Goal: Obtain resource: Download file/media

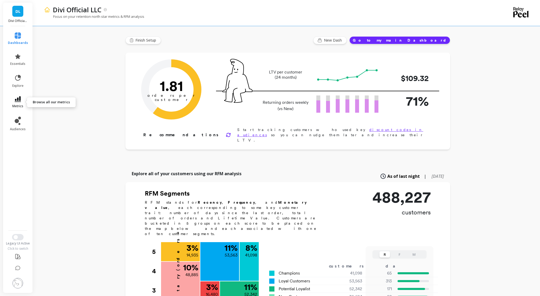
click at [21, 105] on span "metrics" at bounding box center [17, 106] width 11 height 4
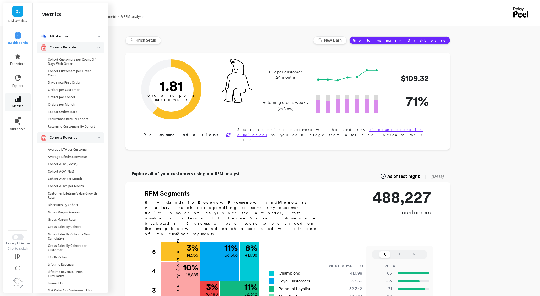
scroll to position [528, 0]
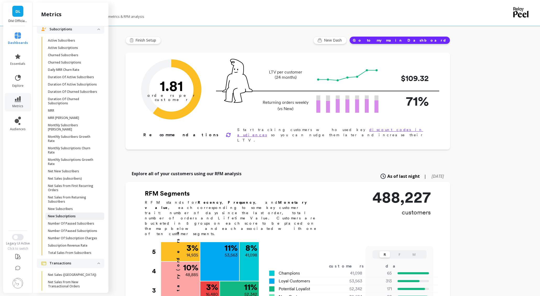
click at [64, 219] on p "New Subscriptions" at bounding box center [62, 217] width 28 height 4
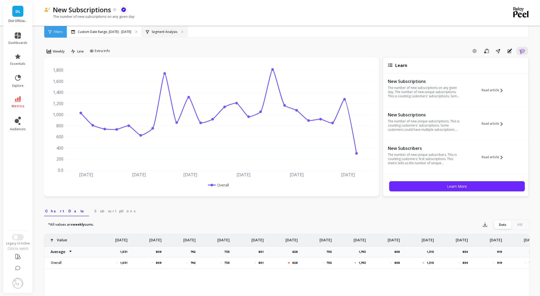
click at [152, 32] on p "Segment Analysis" at bounding box center [165, 32] width 26 height 4
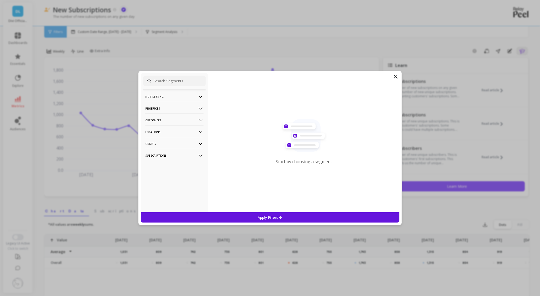
click at [163, 110] on p "Products" at bounding box center [174, 108] width 58 height 13
click at [157, 128] on p "Products" at bounding box center [153, 127] width 14 height 5
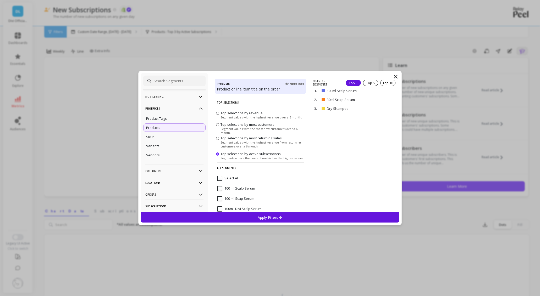
click at [232, 179] on input "Select All" at bounding box center [227, 178] width 21 height 5
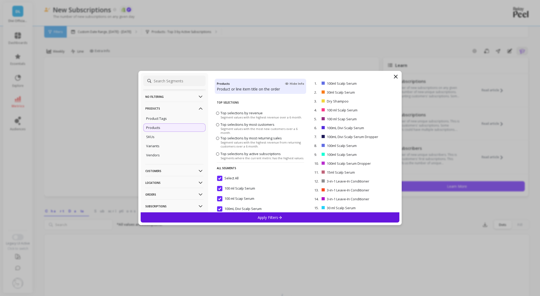
click at [272, 222] on div "Apply Filters" at bounding box center [270, 218] width 259 height 10
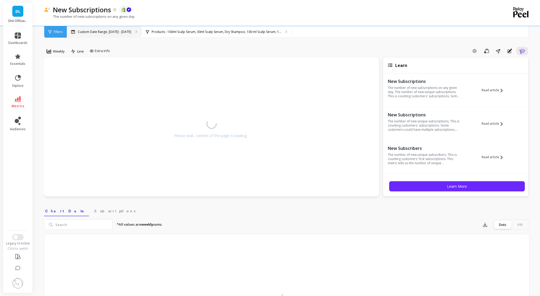
click at [111, 32] on p "Custom Date Range, [DATE] - [DATE]" at bounding box center [104, 32] width 53 height 4
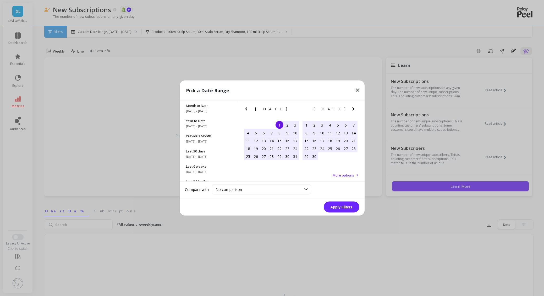
click at [246, 108] on icon "Previous Month" at bounding box center [246, 109] width 2 height 3
click at [247, 108] on icon "Previous Month" at bounding box center [246, 109] width 6 height 6
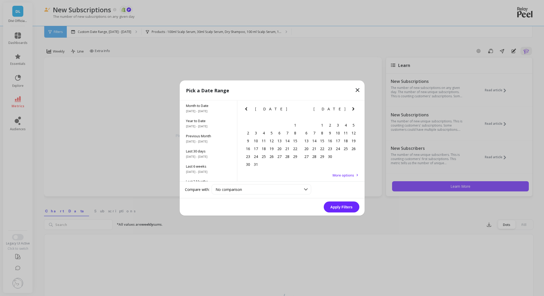
click at [247, 108] on icon "Previous Month" at bounding box center [246, 109] width 6 height 6
click at [246, 108] on icon "Previous Month" at bounding box center [246, 109] width 2 height 3
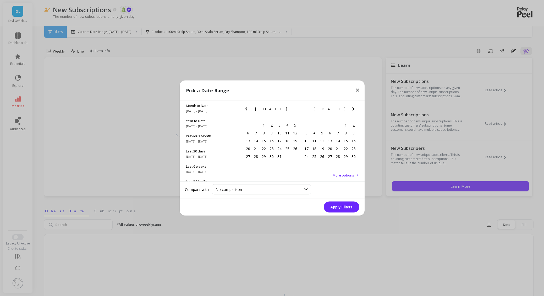
click at [247, 108] on icon "Previous Month" at bounding box center [246, 109] width 6 height 6
click at [246, 108] on icon "Previous Month" at bounding box center [246, 109] width 2 height 3
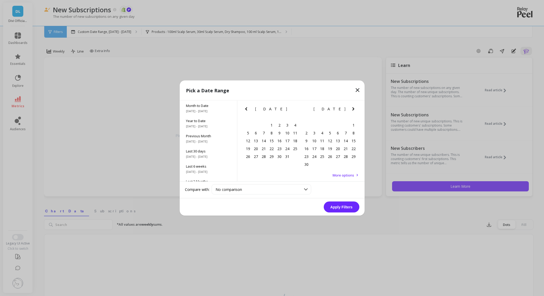
click at [246, 108] on icon "Previous Month" at bounding box center [246, 109] width 2 height 3
click at [247, 108] on icon "Previous Month" at bounding box center [246, 109] width 6 height 6
click at [246, 108] on icon "Previous Month" at bounding box center [246, 109] width 2 height 3
click at [246, 109] on icon "Previous Month" at bounding box center [246, 109] width 2 height 3
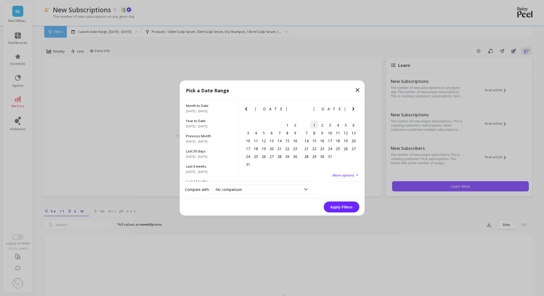
click at [312, 125] on div "1" at bounding box center [314, 125] width 8 height 8
click at [353, 109] on icon "Next Month" at bounding box center [353, 109] width 6 height 6
click at [352, 110] on icon "Next Month" at bounding box center [353, 109] width 6 height 6
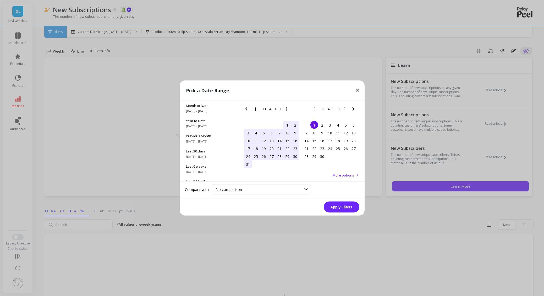
click at [352, 110] on icon "Next Month" at bounding box center [353, 109] width 6 height 6
click at [353, 110] on icon "Next Month" at bounding box center [353, 109] width 2 height 3
click at [353, 109] on icon "Next Month" at bounding box center [353, 109] width 6 height 6
click at [353, 109] on icon "Next Month" at bounding box center [353, 109] width 2 height 3
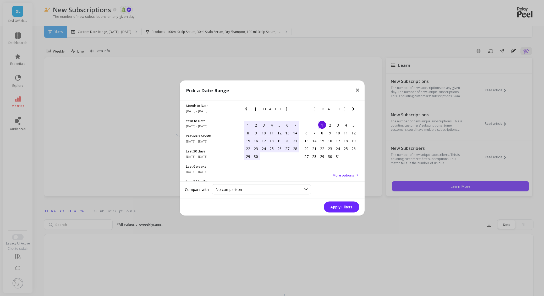
click at [353, 109] on icon "Next Month" at bounding box center [353, 109] width 2 height 3
click at [279, 157] on div "31" at bounding box center [280, 157] width 8 height 8
click at [335, 208] on button "Apply Filters" at bounding box center [342, 207] width 36 height 11
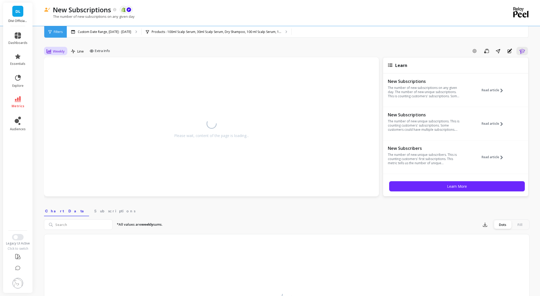
click at [56, 53] on span "Weekly" at bounding box center [59, 51] width 12 height 5
click at [54, 97] on div "Monthly" at bounding box center [63, 93] width 36 height 9
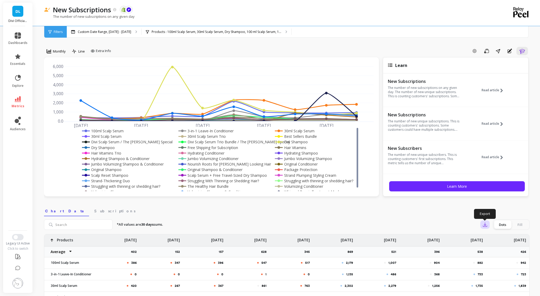
click at [487, 226] on icon "button" at bounding box center [484, 224] width 5 height 5
click at [494, 239] on span "CSV" at bounding box center [495, 239] width 8 height 5
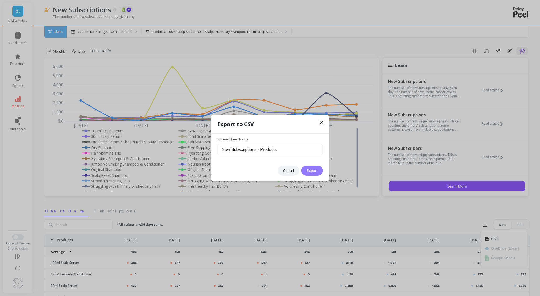
click at [310, 168] on button "Export" at bounding box center [311, 171] width 21 height 10
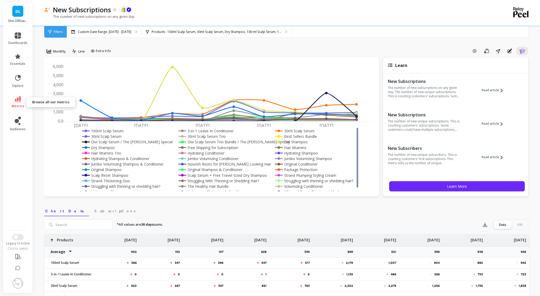
click at [19, 102] on icon at bounding box center [18, 99] width 6 height 6
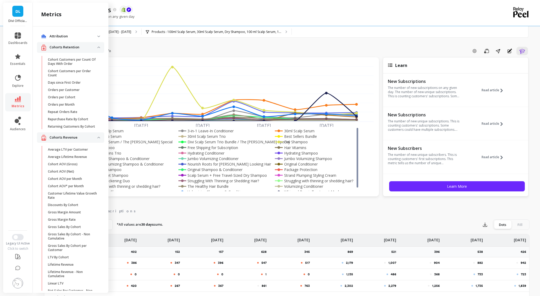
scroll to position [528, 0]
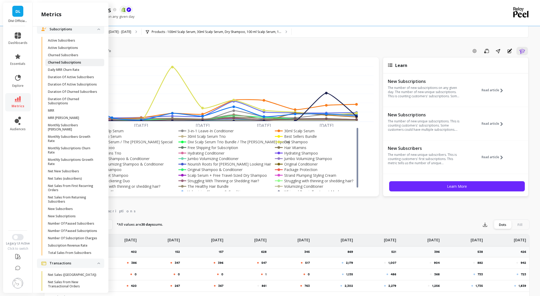
click at [73, 65] on p "Churned Subscriptions" at bounding box center [64, 63] width 33 height 4
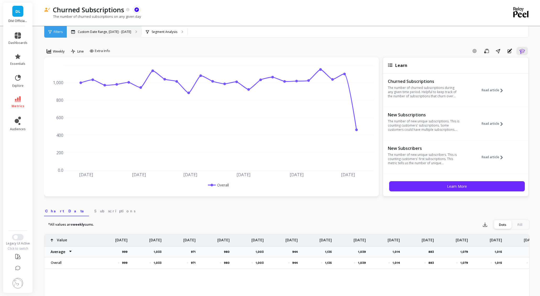
click at [102, 32] on p "Custom Date Range, [DATE] - [DATE]" at bounding box center [104, 32] width 53 height 4
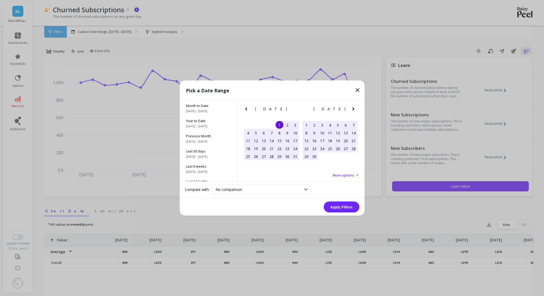
click at [241, 110] on div "[DATE] Su Mo Tu We Th Fr Sa 27 28 29 30 1 2 3 4 5 6 7 8 9 10 11 12 13 14 15 16 …" at bounding box center [300, 132] width 127 height 63
click at [244, 108] on icon "Previous Month" at bounding box center [246, 109] width 6 height 6
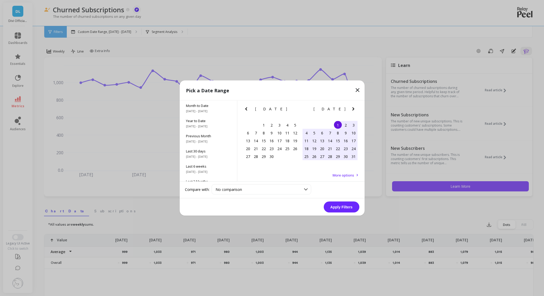
click at [244, 108] on icon "Previous Month" at bounding box center [246, 109] width 6 height 6
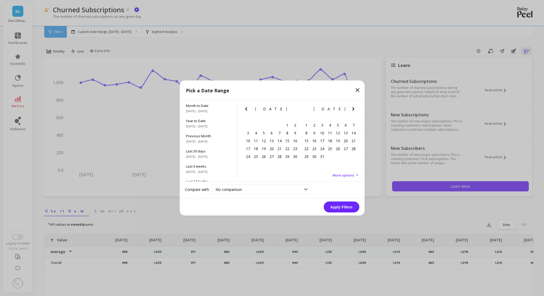
click at [244, 108] on icon "Previous Month" at bounding box center [246, 109] width 6 height 6
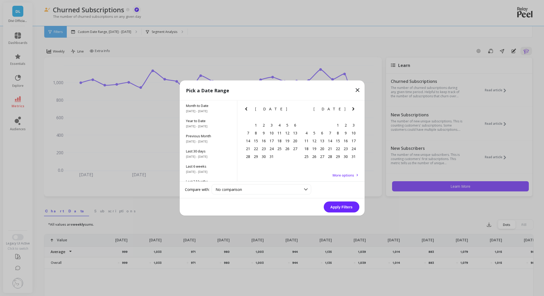
click at [244, 108] on icon "Previous Month" at bounding box center [246, 109] width 6 height 6
click at [246, 108] on icon "Previous Month" at bounding box center [246, 109] width 2 height 3
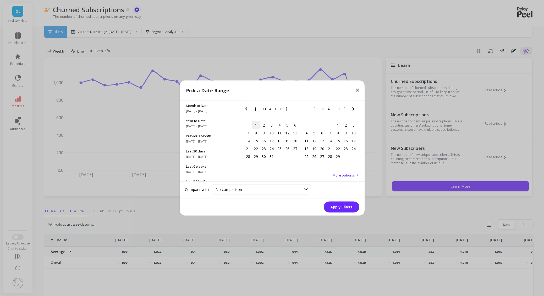
click at [255, 125] on div "1" at bounding box center [256, 125] width 8 height 8
click at [353, 109] on icon "Next Month" at bounding box center [353, 109] width 6 height 6
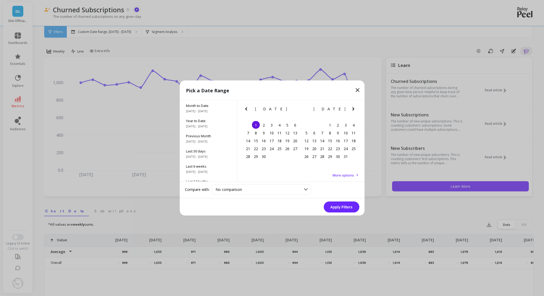
click at [353, 109] on icon "Next Month" at bounding box center [353, 109] width 6 height 6
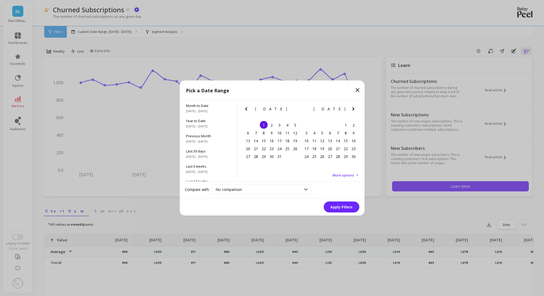
click at [353, 109] on icon "Next Month" at bounding box center [353, 109] width 6 height 6
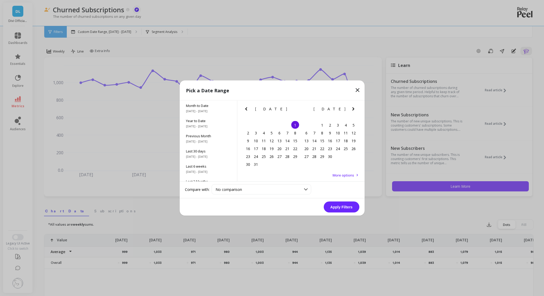
click at [353, 109] on icon "Next Month" at bounding box center [353, 109] width 6 height 6
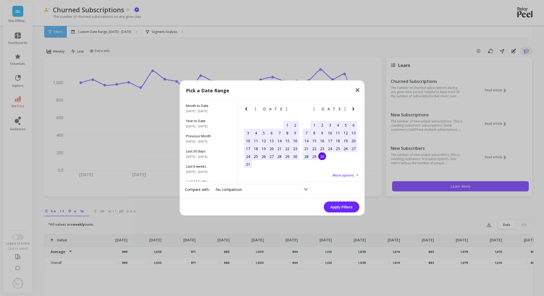
click at [323, 157] on div "30" at bounding box center [322, 157] width 8 height 8
click at [338, 209] on button "Apply Filters" at bounding box center [342, 207] width 36 height 11
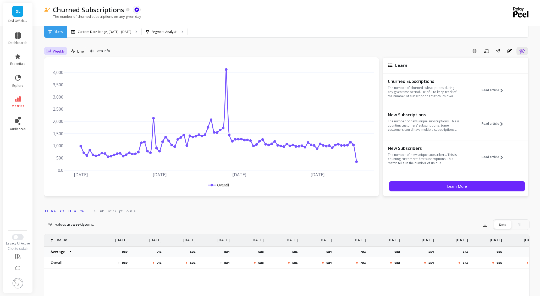
click at [58, 50] on span "Weekly" at bounding box center [59, 51] width 12 height 5
click at [59, 94] on div "Monthly" at bounding box center [63, 93] width 30 height 5
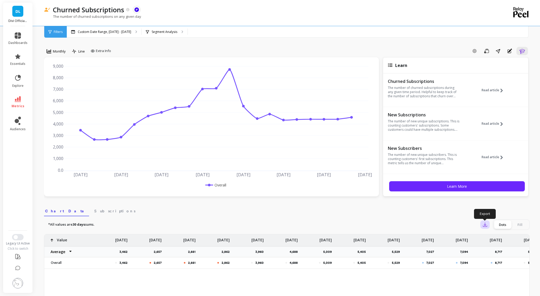
click at [488, 225] on button "button" at bounding box center [484, 225] width 9 height 8
click at [488, 235] on button "CSV" at bounding box center [504, 239] width 47 height 9
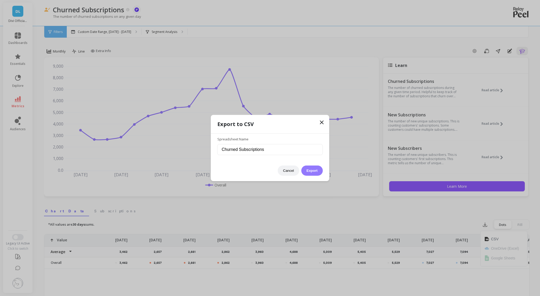
click at [314, 169] on button "Export" at bounding box center [311, 171] width 21 height 10
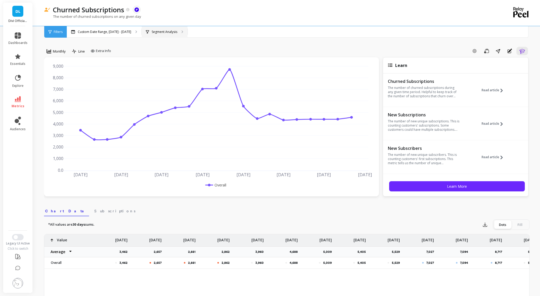
click at [162, 34] on div "Segment Analysis" at bounding box center [161, 32] width 31 height 4
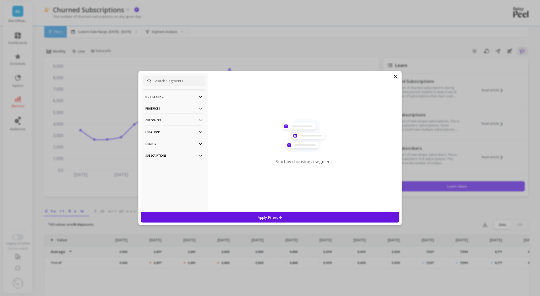
click at [156, 110] on p "Products" at bounding box center [174, 108] width 58 height 13
click at [160, 129] on p "Products" at bounding box center [153, 127] width 14 height 5
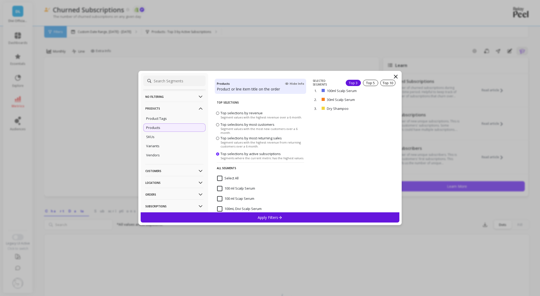
click at [271, 220] on p "Apply Filters" at bounding box center [270, 217] width 25 height 5
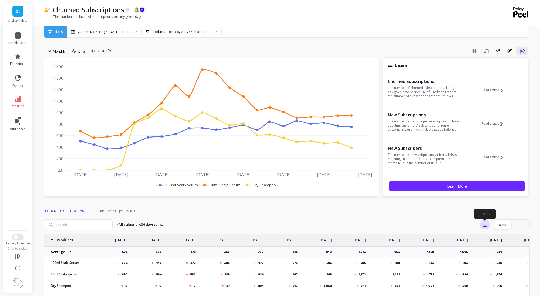
click at [486, 228] on button "button" at bounding box center [484, 225] width 9 height 8
click at [491, 239] on button "CSV" at bounding box center [504, 239] width 47 height 9
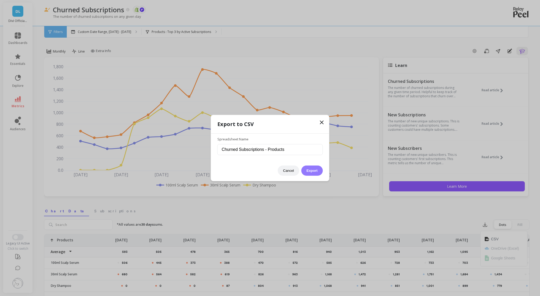
click at [309, 172] on button "Export" at bounding box center [311, 171] width 21 height 10
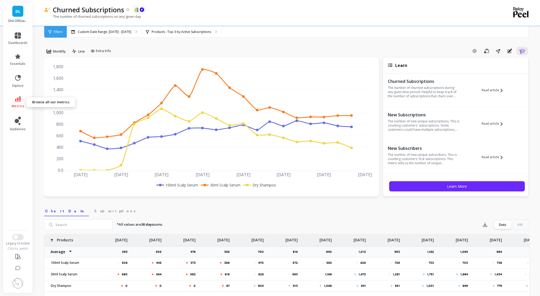
click at [20, 105] on span "metrics" at bounding box center [18, 106] width 13 height 4
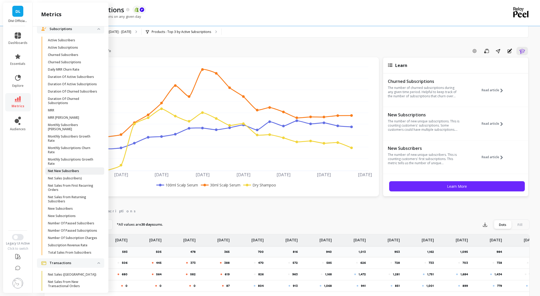
scroll to position [528, 0]
click at [63, 219] on p "New Subscriptions" at bounding box center [62, 217] width 28 height 4
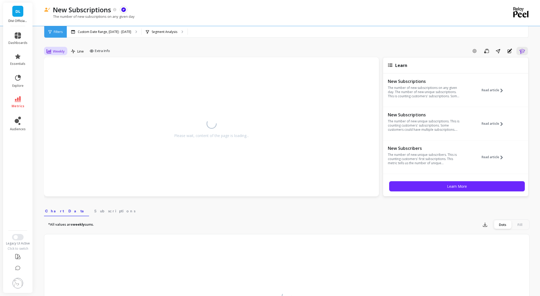
click at [53, 51] on span "Weekly" at bounding box center [59, 51] width 12 height 5
click at [54, 94] on div "Monthly" at bounding box center [63, 93] width 30 height 5
click at [157, 29] on div "Segment Analysis" at bounding box center [165, 32] width 46 height 12
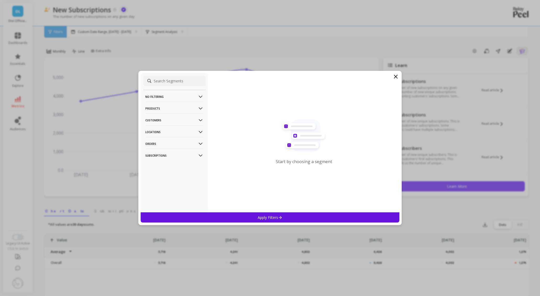
click at [158, 112] on p "Products" at bounding box center [174, 108] width 58 height 13
click at [153, 129] on p "Products" at bounding box center [153, 127] width 14 height 5
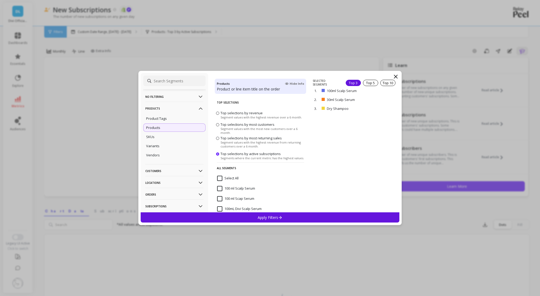
click at [254, 217] on div "Apply Filters" at bounding box center [270, 218] width 259 height 10
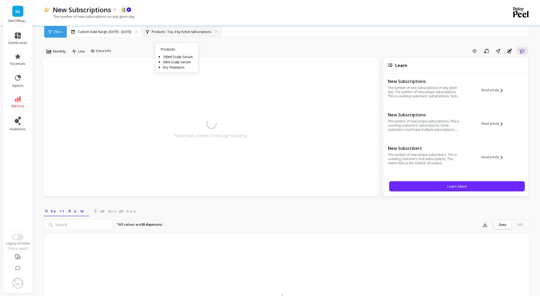
click at [160, 36] on div "Products : Top 3 by Active Subscriptions Products : 100ml Scalp Serum 30ml Scal…" at bounding box center [182, 32] width 80 height 12
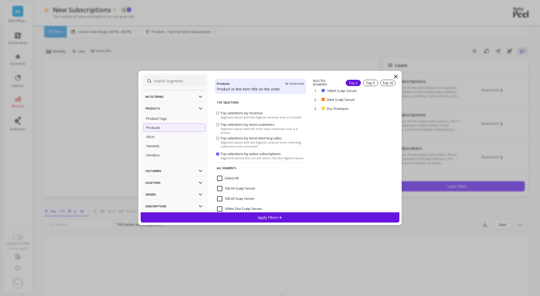
click at [221, 177] on input "Select All" at bounding box center [227, 178] width 21 height 5
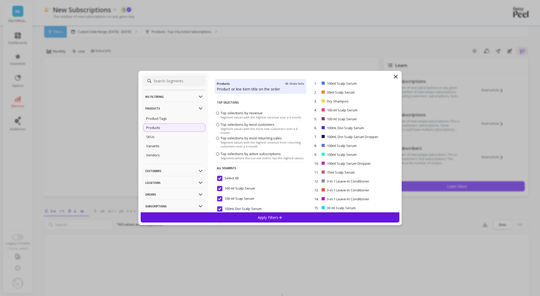
click at [234, 217] on div "Apply Filters" at bounding box center [270, 218] width 259 height 10
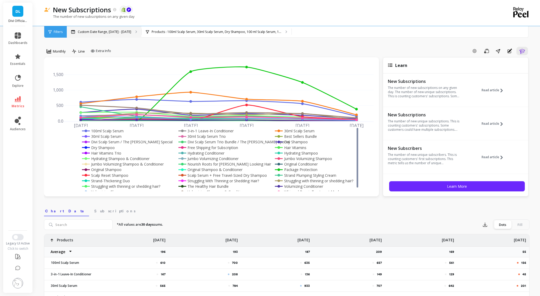
click at [91, 31] on p "Custom Date Range, [DATE] - [DATE]" at bounding box center [104, 32] width 53 height 4
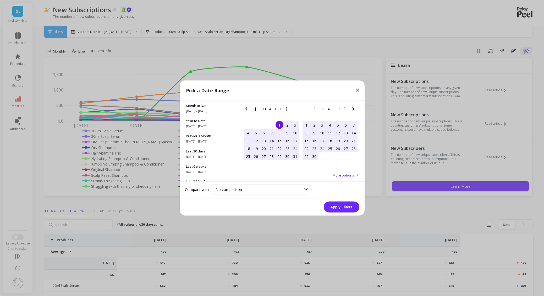
click at [246, 107] on icon "Previous Month" at bounding box center [246, 109] width 6 height 6
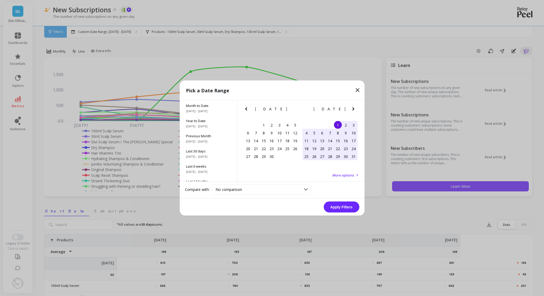
click at [246, 107] on icon "Previous Month" at bounding box center [246, 109] width 6 height 6
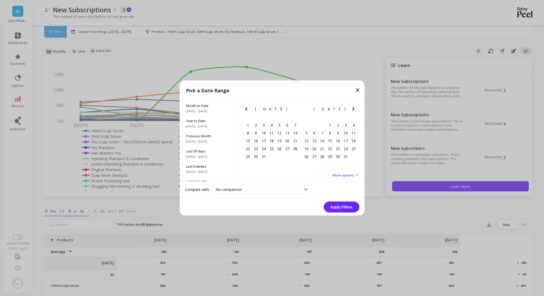
click at [246, 107] on icon "Previous Month" at bounding box center [246, 109] width 6 height 6
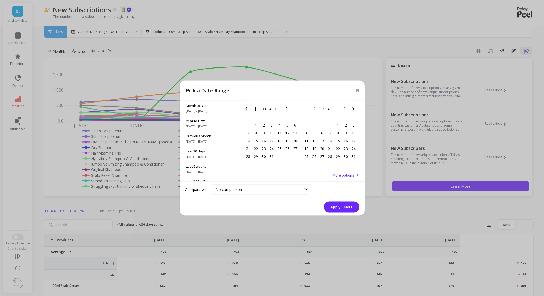
click at [246, 107] on icon "Previous Month" at bounding box center [246, 109] width 6 height 6
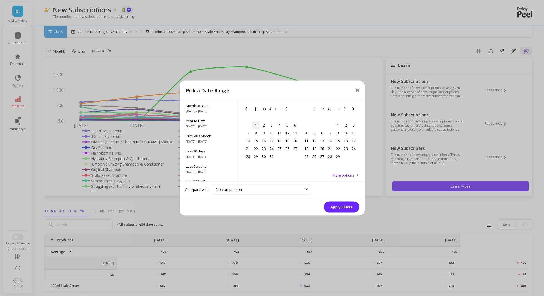
click at [254, 125] on div "1" at bounding box center [256, 125] width 8 height 8
click at [354, 108] on icon "Next Month" at bounding box center [353, 109] width 6 height 6
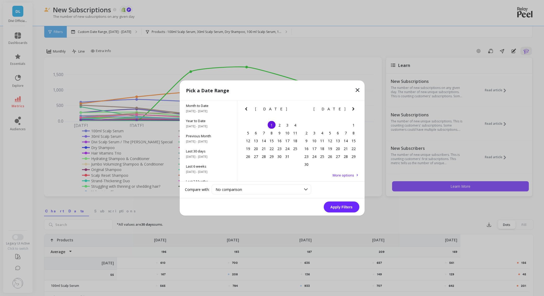
click at [354, 108] on icon "Next Month" at bounding box center [353, 109] width 6 height 6
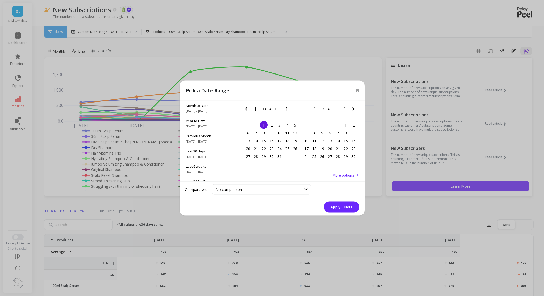
click at [354, 108] on icon "Next Month" at bounding box center [353, 109] width 6 height 6
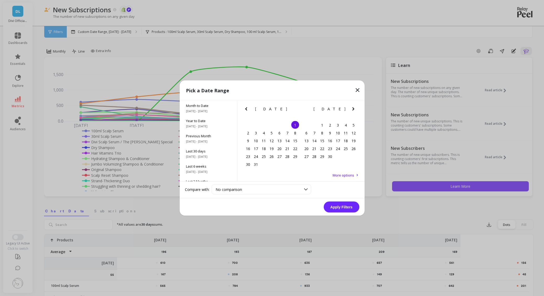
click at [354, 108] on icon "Next Month" at bounding box center [353, 109] width 6 height 6
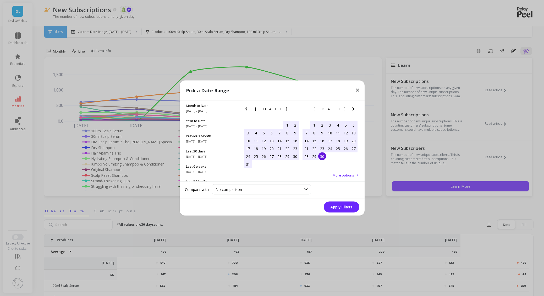
click at [320, 156] on div "30" at bounding box center [322, 157] width 8 height 8
click at [334, 210] on button "Apply Filters" at bounding box center [342, 207] width 36 height 11
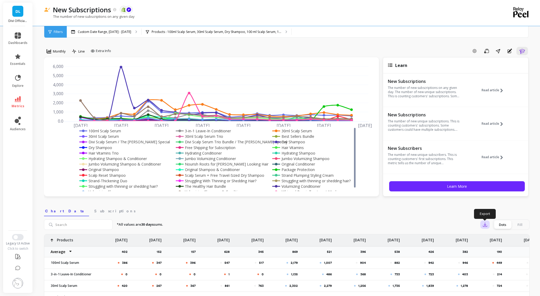
click at [486, 228] on button "button" at bounding box center [484, 225] width 9 height 8
click at [488, 236] on button "CSV" at bounding box center [504, 239] width 47 height 9
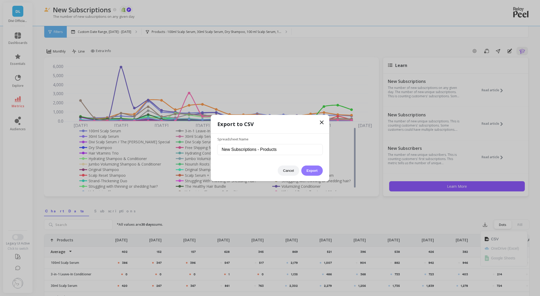
click at [309, 171] on button "Export" at bounding box center [311, 171] width 21 height 10
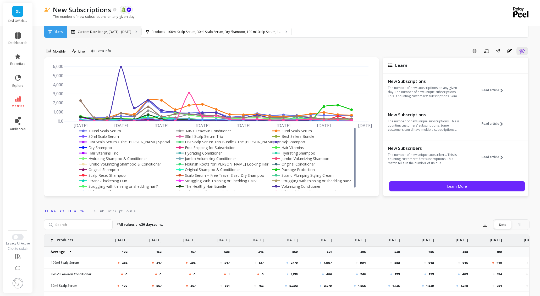
click at [115, 30] on p "Custom Date Range, [DATE] - [DATE]" at bounding box center [104, 32] width 53 height 4
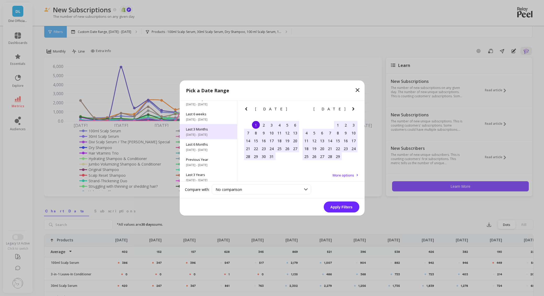
scroll to position [71, 0]
click at [208, 153] on div "Last 3 Years [DATE] - [DATE]" at bounding box center [208, 158] width 57 height 15
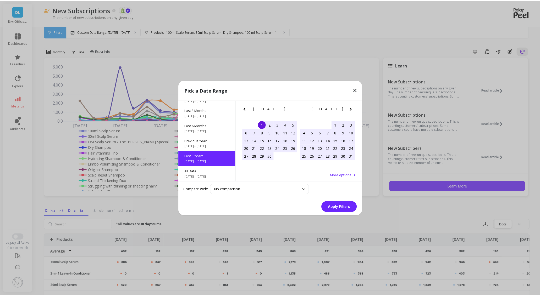
scroll to position [0, 0]
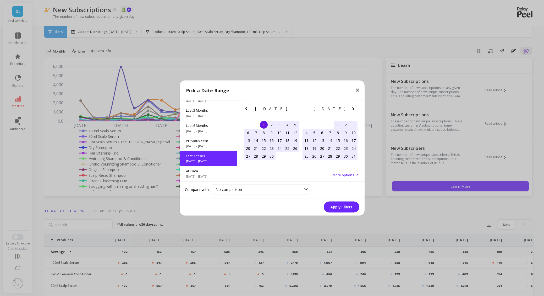
click at [342, 203] on button "Apply Filters" at bounding box center [342, 207] width 36 height 11
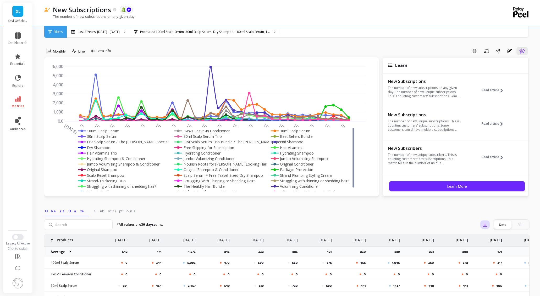
click at [485, 225] on icon "button" at bounding box center [484, 224] width 5 height 5
click at [489, 237] on button "CSV" at bounding box center [504, 239] width 47 height 9
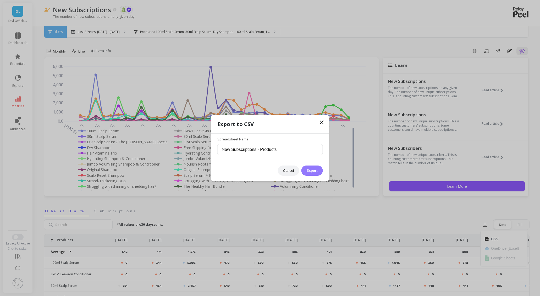
click at [310, 169] on button "Export" at bounding box center [311, 171] width 21 height 10
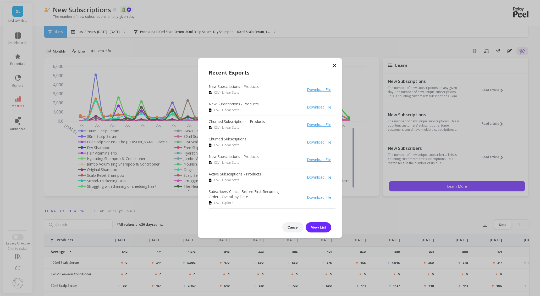
click at [321, 89] on link "Download File" at bounding box center [319, 89] width 24 height 5
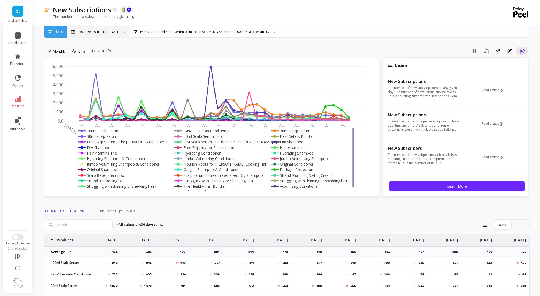
click at [102, 35] on div "Last 3 Years, [DATE] - [DATE]" at bounding box center [98, 32] width 63 height 12
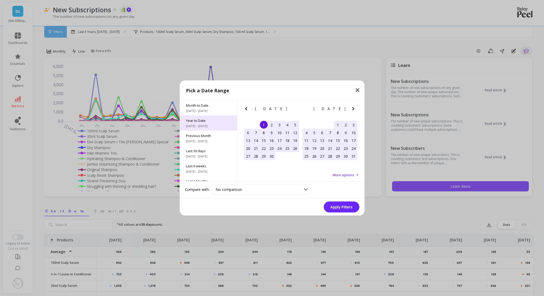
click at [205, 125] on span "[DATE] - [DATE]" at bounding box center [208, 126] width 45 height 4
click at [337, 209] on button "Apply Filters" at bounding box center [342, 207] width 36 height 11
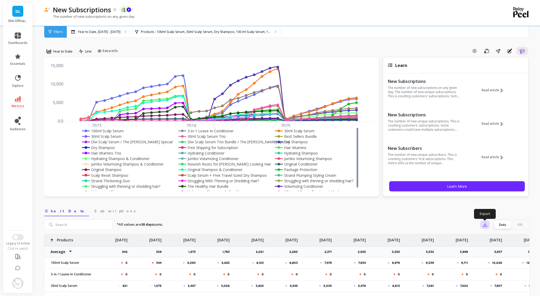
click at [485, 223] on icon "button" at bounding box center [484, 224] width 5 height 5
click at [499, 240] on button "CSV" at bounding box center [504, 239] width 47 height 9
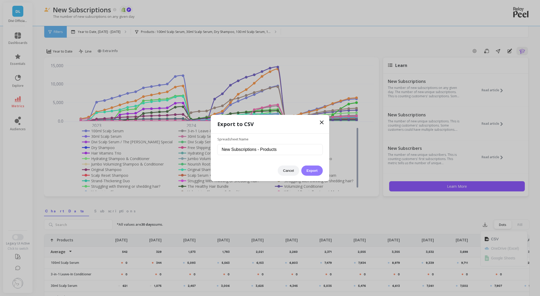
click at [312, 168] on button "Export" at bounding box center [311, 171] width 21 height 10
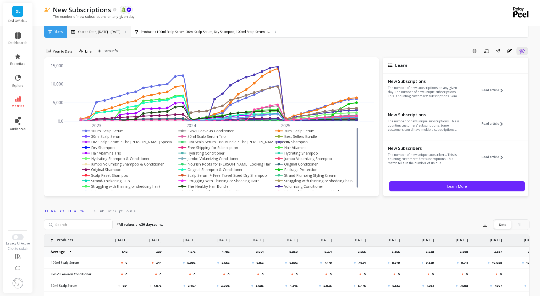
click at [94, 32] on p "Year to Date, [DATE] - [DATE]" at bounding box center [99, 32] width 43 height 4
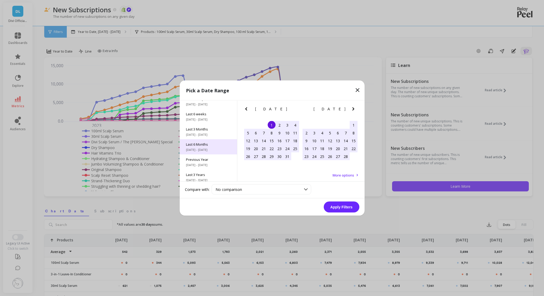
scroll to position [71, 0]
click at [204, 147] on span "[DATE] - [DATE]" at bounding box center [208, 147] width 45 height 4
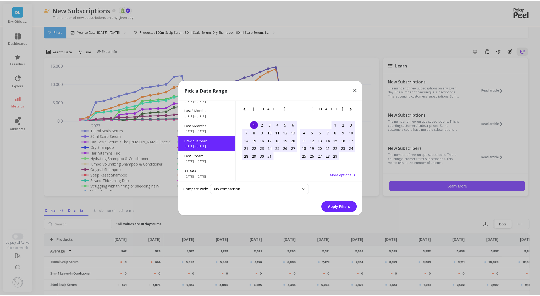
scroll to position [0, 0]
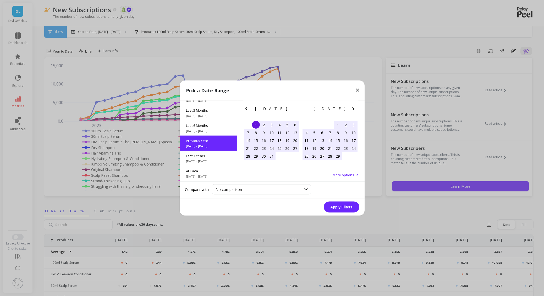
click at [346, 206] on button "Apply Filters" at bounding box center [342, 207] width 36 height 11
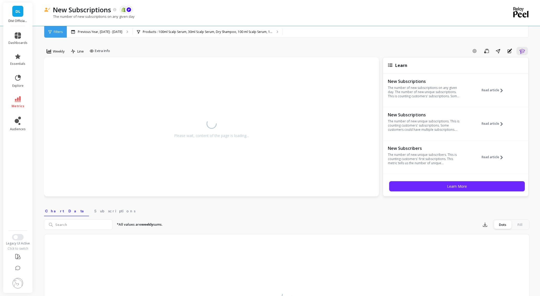
click at [3, 33] on div "DL Divi Official LLC dashboards essentials explore metrics audiences Legacy UI …" at bounding box center [17, 148] width 29 height 291
